Goal: Task Accomplishment & Management: Complete application form

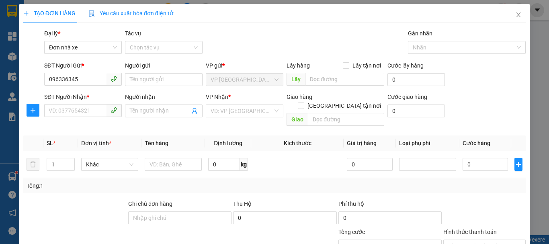
type input "0963363459"
click at [85, 96] on div "0963363459 - Newpost" at bounding box center [82, 95] width 67 height 9
type input "Newpost"
type input "0909897395"
type input "Cường"
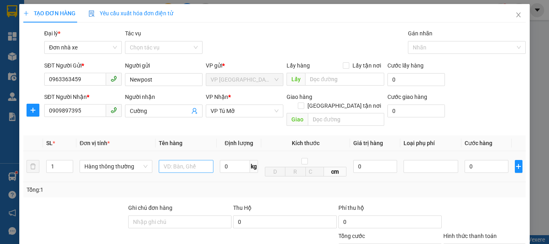
type input "0963363459"
click at [172, 160] on input "text" at bounding box center [186, 166] width 55 height 13
type input "01 bọc quần áo"
click at [230, 160] on input "0" at bounding box center [235, 166] width 30 height 13
type input "5"
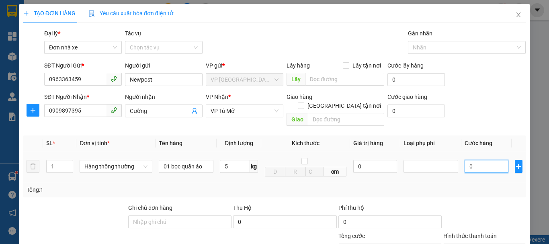
click at [490, 160] on input "0" at bounding box center [486, 166] width 44 height 13
type input "30.000"
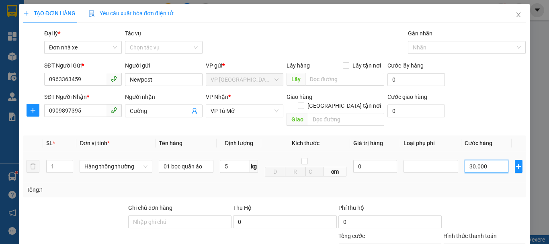
click at [490, 160] on input "30.000" at bounding box center [486, 166] width 44 height 13
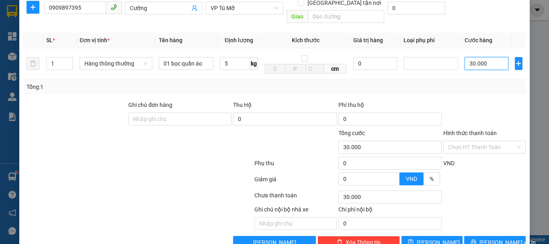
scroll to position [115, 0]
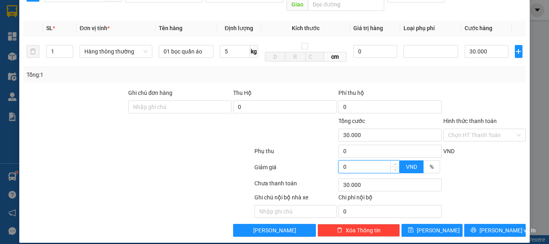
click at [352, 161] on input "0" at bounding box center [369, 167] width 60 height 12
type input "29.994"
type input "6"
type input "29.994"
type input "60"
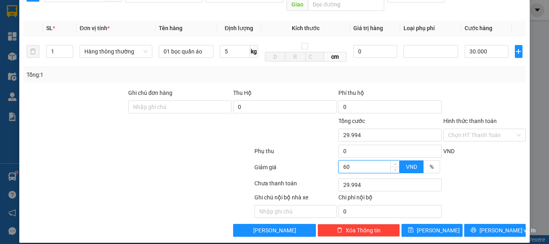
type input "29.940"
type input "600"
type input "29.400"
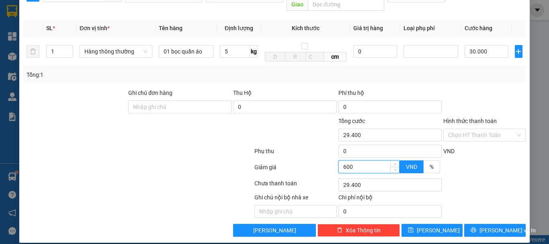
type input "6.000"
type input "24.000"
type input "6.000"
type input "-5.970.000"
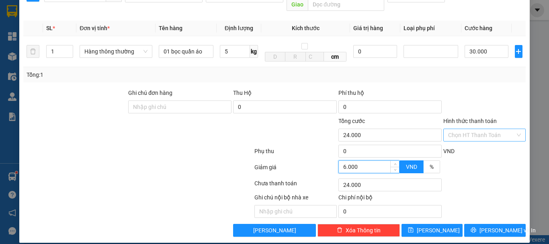
type input "6.000.000"
click at [477, 129] on input "Hình thức thanh toán" at bounding box center [481, 135] width 67 height 12
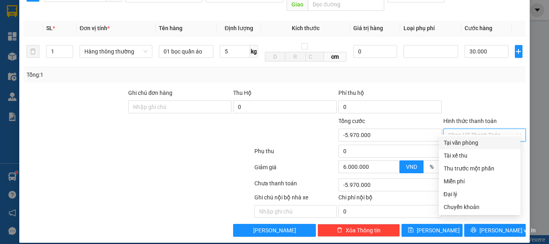
click at [473, 143] on div "Tại văn phòng" at bounding box center [479, 142] width 72 height 9
type input "0"
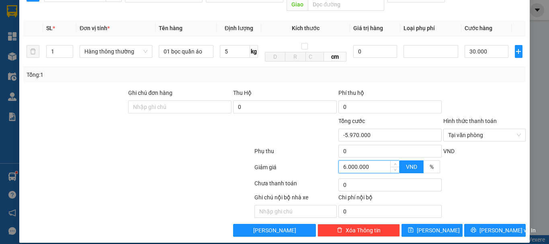
click at [353, 161] on input "6.000.000" at bounding box center [369, 167] width 60 height 12
type input "29.994"
type input "60"
type input "29.400"
type input "600"
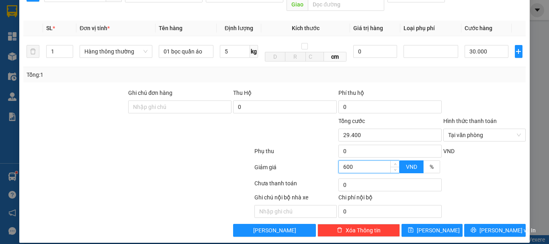
type input "-570.000"
type input "600.000"
click at [497, 163] on div at bounding box center [484, 170] width 84 height 14
click at [361, 161] on input "600.000" at bounding box center [369, 167] width 60 height 12
type input "29.994"
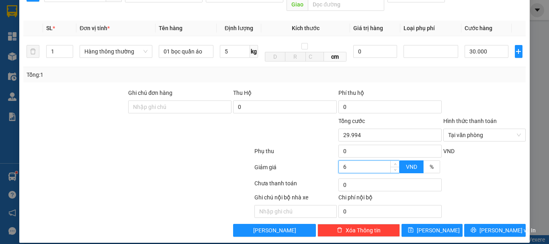
type input "6"
type input "24.000"
type input "6.000"
click at [459, 163] on div at bounding box center [484, 170] width 84 height 14
click at [482, 224] on button "[PERSON_NAME] và In" at bounding box center [494, 230] width 61 height 13
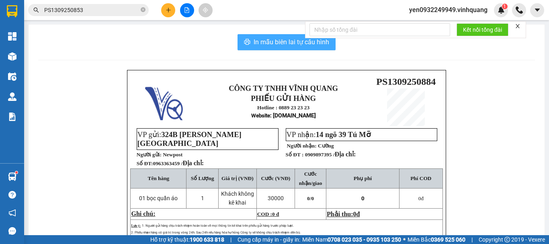
click at [271, 40] on span "In mẫu biên lai tự cấu hình" at bounding box center [291, 42] width 76 height 10
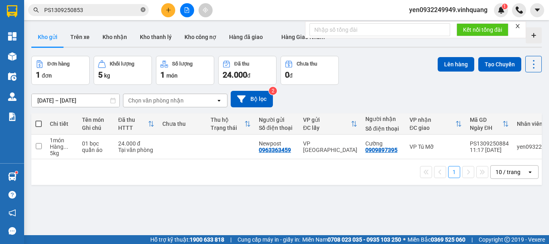
click at [142, 10] on icon "close-circle" at bounding box center [143, 9] width 5 height 5
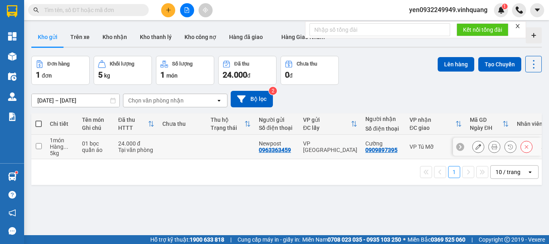
click at [38, 146] on input "checkbox" at bounding box center [39, 146] width 6 height 6
checkbox input "true"
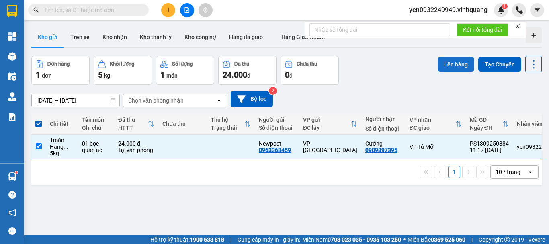
click at [442, 63] on button "Lên hàng" at bounding box center [455, 64] width 37 height 14
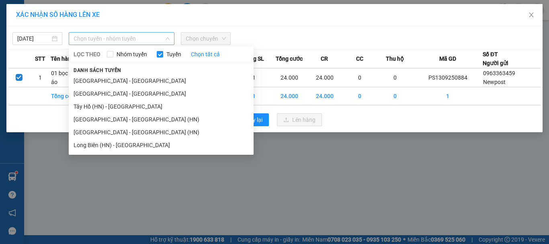
click at [95, 41] on span "Chọn tuyến - nhóm tuyến" at bounding box center [122, 39] width 96 height 12
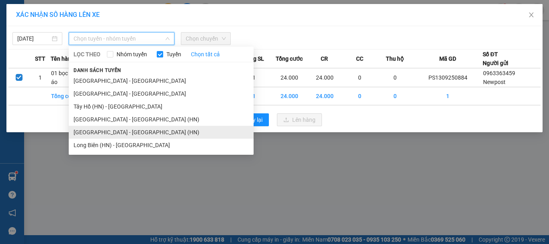
click at [85, 133] on li "[GEOGRAPHIC_DATA] - [GEOGRAPHIC_DATA] (HN)" at bounding box center [161, 132] width 185 height 13
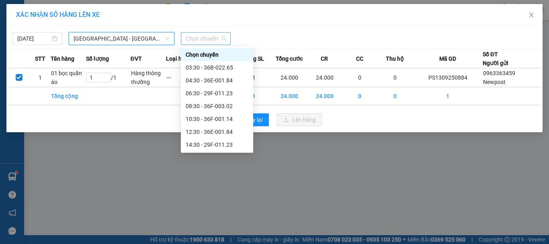
click at [210, 39] on span "Chọn chuyến" at bounding box center [206, 39] width 40 height 12
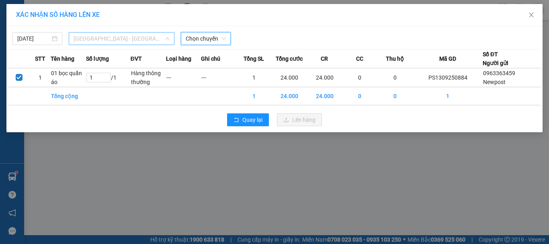
click at [96, 40] on span "[GEOGRAPHIC_DATA] - [GEOGRAPHIC_DATA] (HN)" at bounding box center [122, 39] width 96 height 12
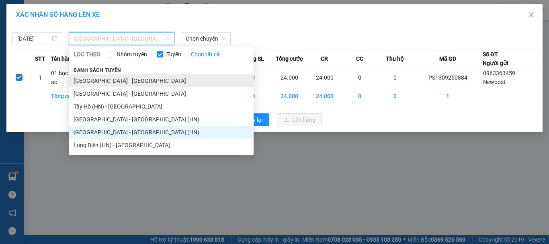
click at [117, 78] on li "[GEOGRAPHIC_DATA] - [GEOGRAPHIC_DATA]" at bounding box center [161, 80] width 185 height 13
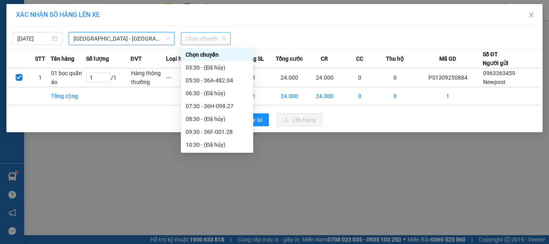
click at [217, 37] on span "Chọn chuyến" at bounding box center [206, 39] width 40 height 12
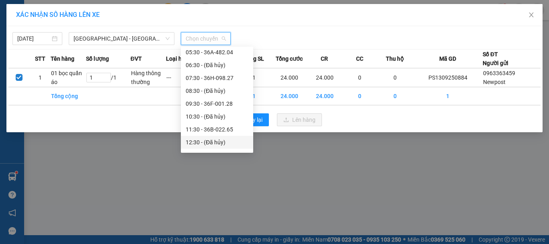
scroll to position [40, 0]
click at [222, 118] on div "11:30 - 36B-022.65" at bounding box center [217, 117] width 63 height 9
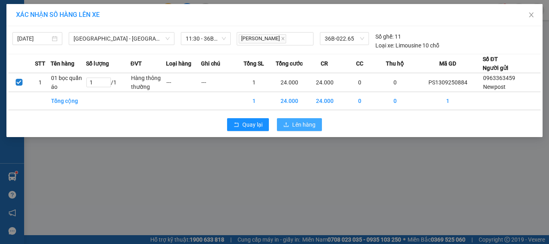
click at [295, 123] on span "Lên hàng" at bounding box center [303, 124] width 23 height 9
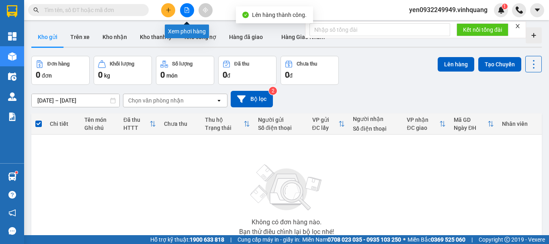
click at [184, 12] on icon "file-add" at bounding box center [187, 10] width 6 height 6
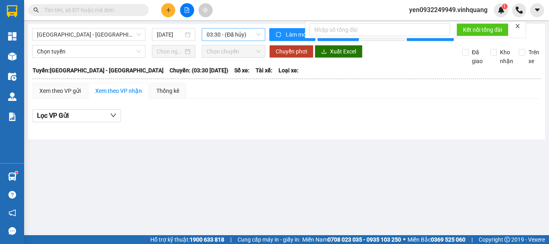
click at [248, 36] on span "03:30 - (Đã hủy)" at bounding box center [233, 35] width 54 height 12
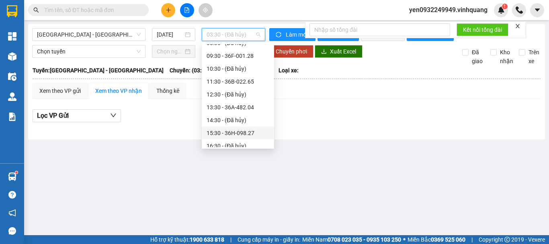
scroll to position [80, 0]
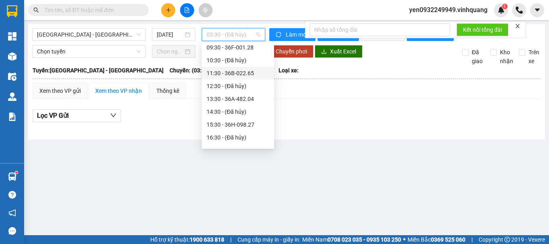
click at [245, 75] on div "11:30 - 36B-022.65" at bounding box center [237, 73] width 63 height 9
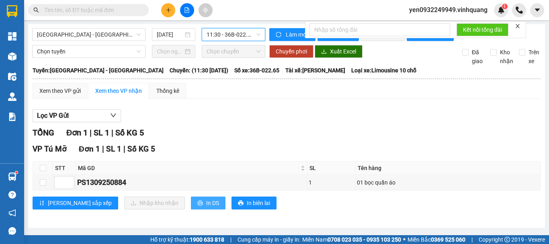
click at [191, 209] on button "In DS" at bounding box center [208, 202] width 35 height 13
